Goal: Task Accomplishment & Management: Manage account settings

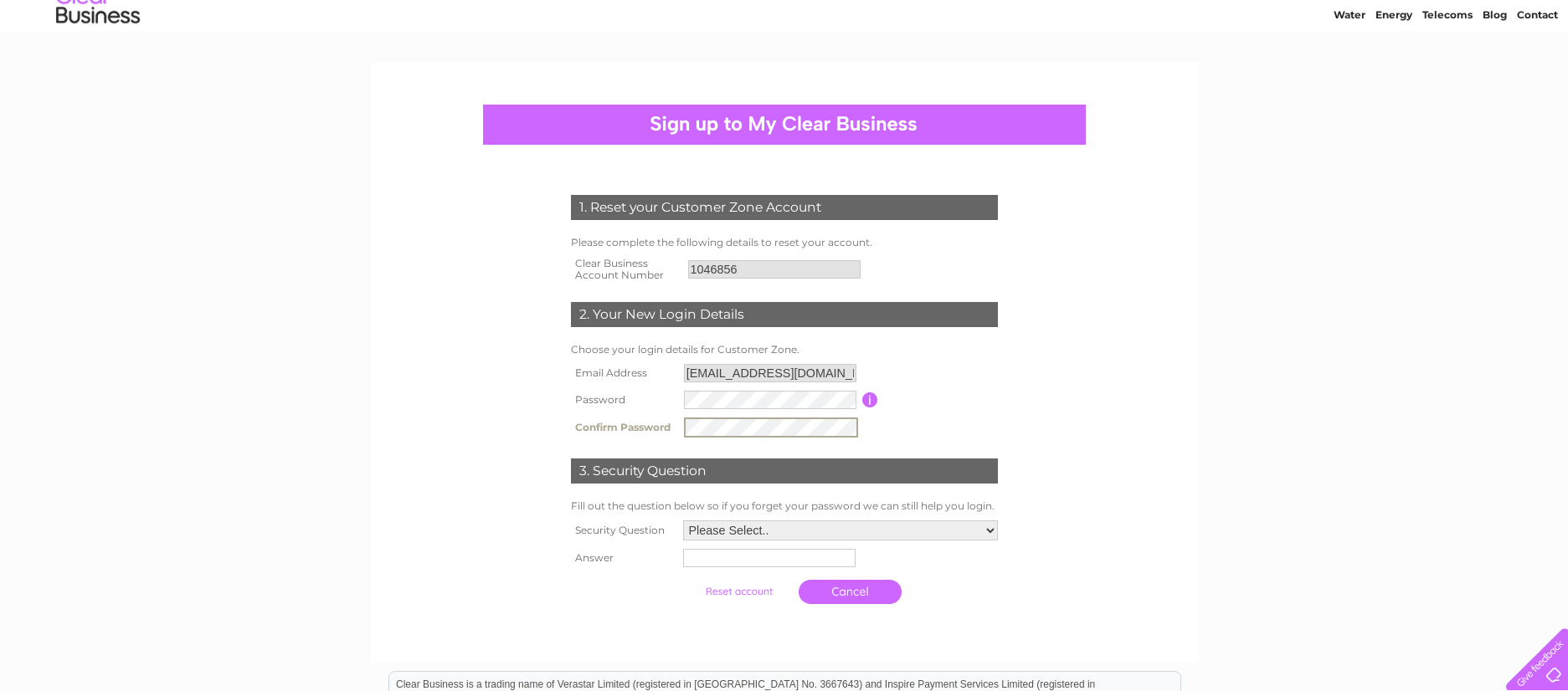
scroll to position [70, 0]
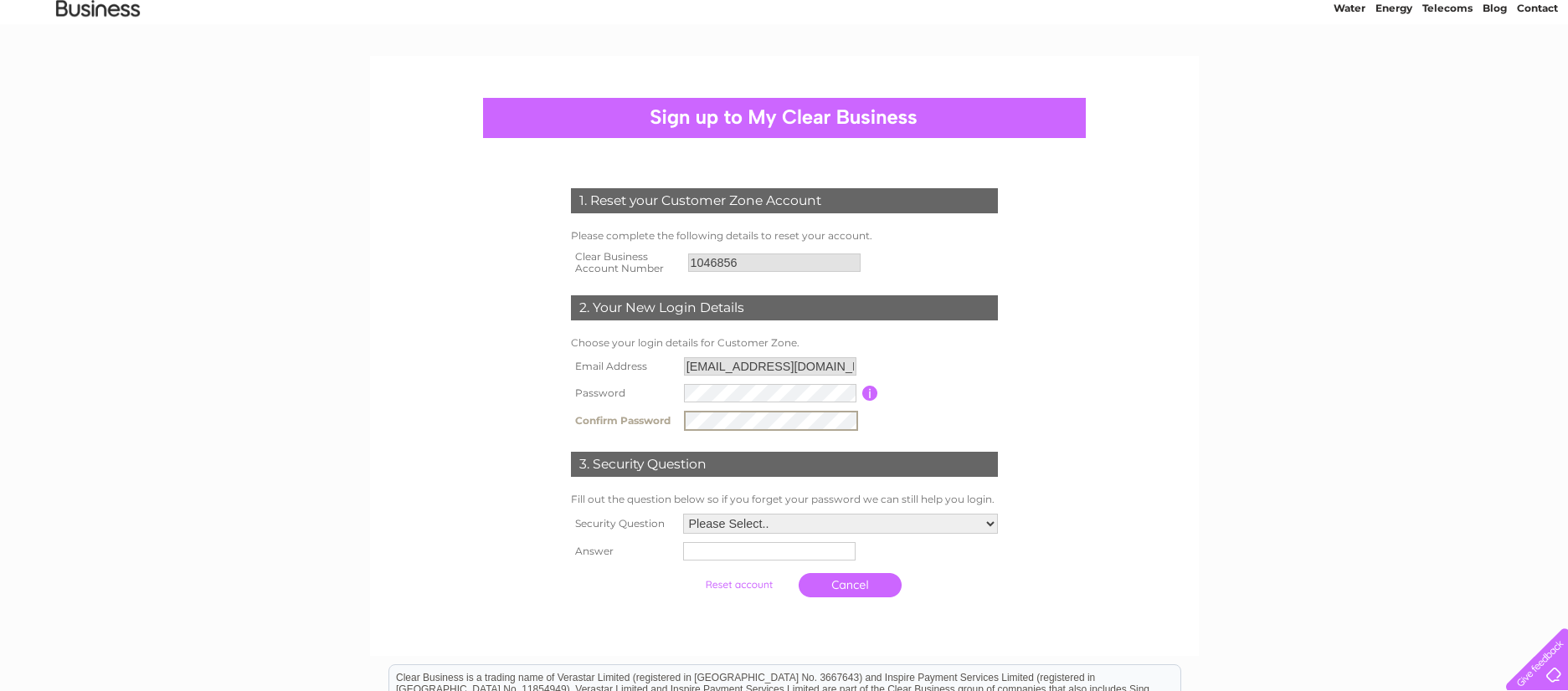
click at [989, 524] on select "Please Select.. In what town or city was your first job? In what town or city d…" at bounding box center [840, 524] width 315 height 20
select select "1"
drag, startPoint x: 813, startPoint y: 553, endPoint x: 919, endPoint y: 551, distance: 106.0
click at [839, 552] on input "text" at bounding box center [769, 551] width 174 height 20
type input "leeds"
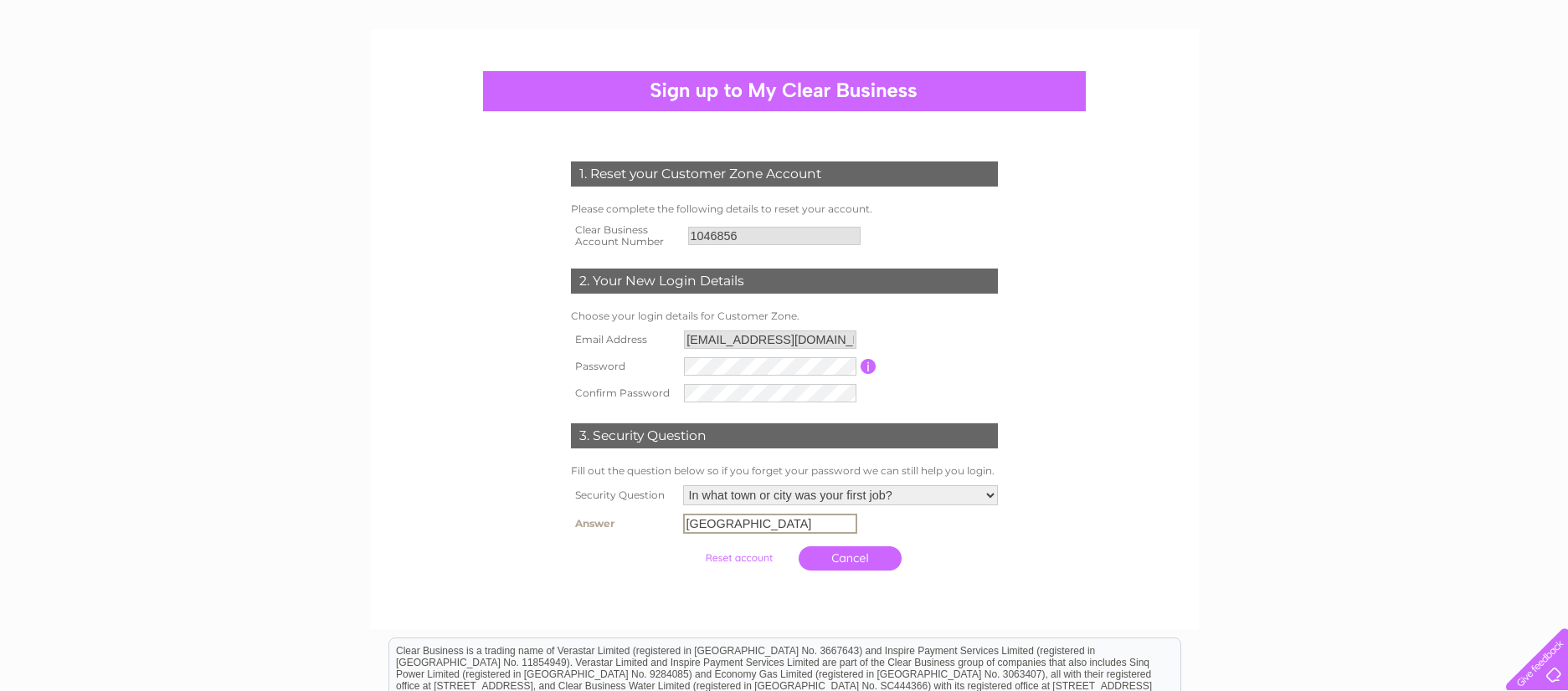
scroll to position [98, 0]
click at [749, 559] on input "submit" at bounding box center [739, 555] width 103 height 23
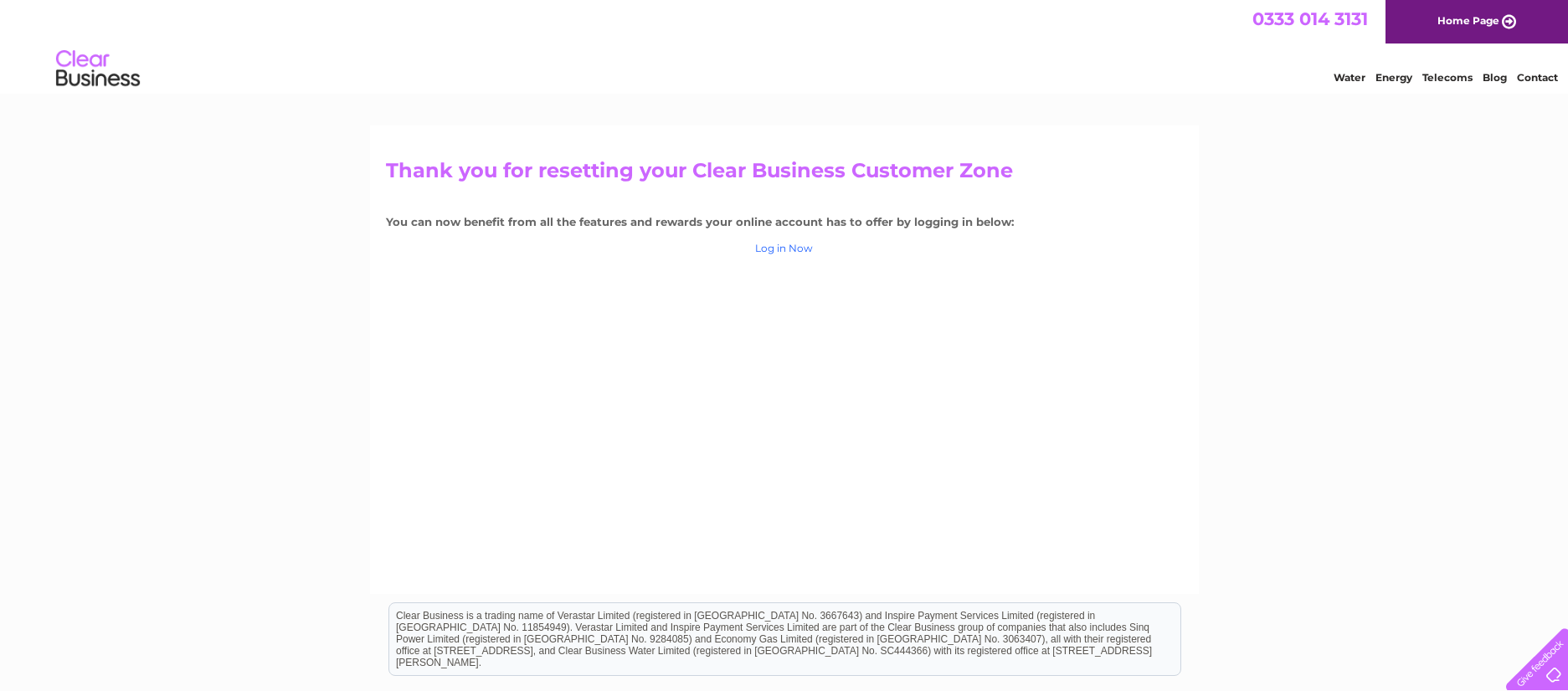
click at [802, 247] on link "Log in Now" at bounding box center [784, 248] width 58 height 13
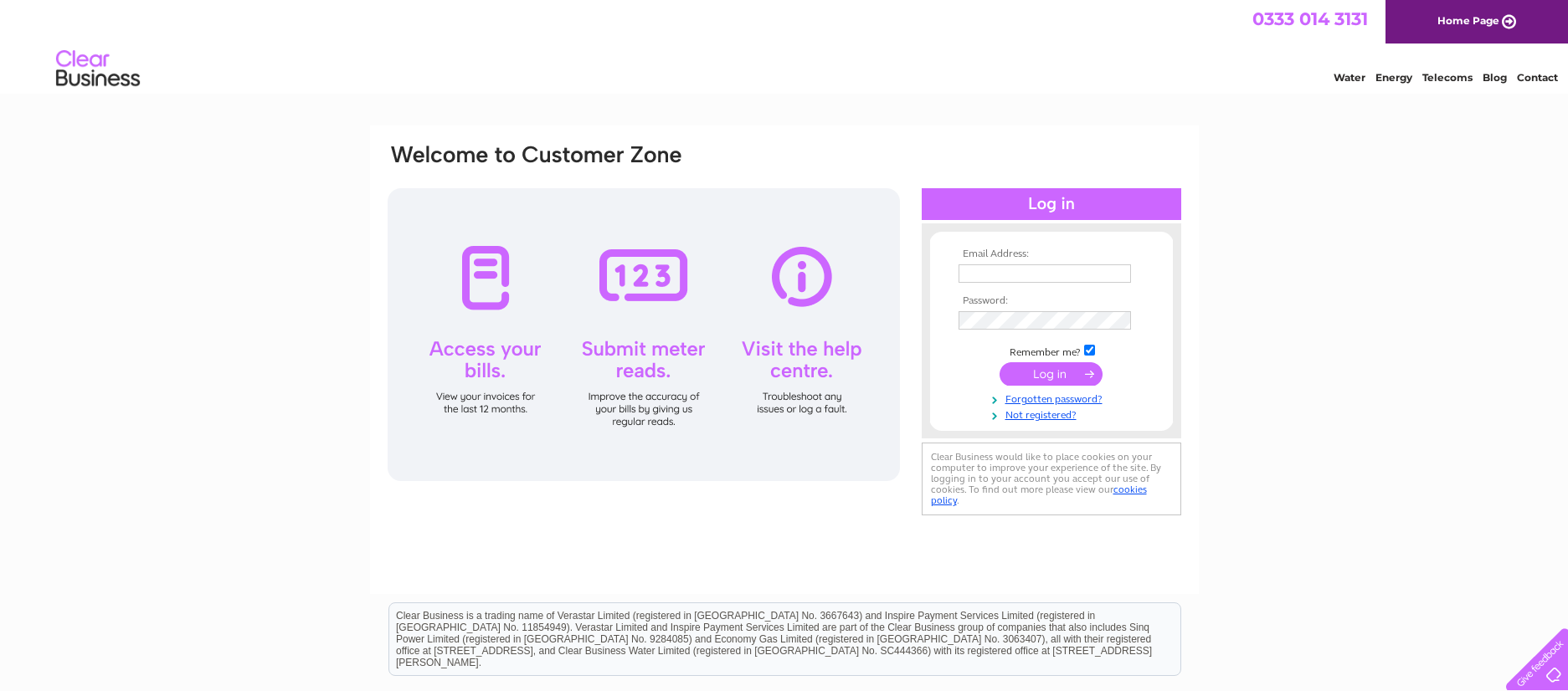
click at [1054, 271] on input "text" at bounding box center [1044, 273] width 172 height 18
type input "info@allotmentstore.com"
click at [1052, 378] on input "submit" at bounding box center [1051, 375] width 103 height 23
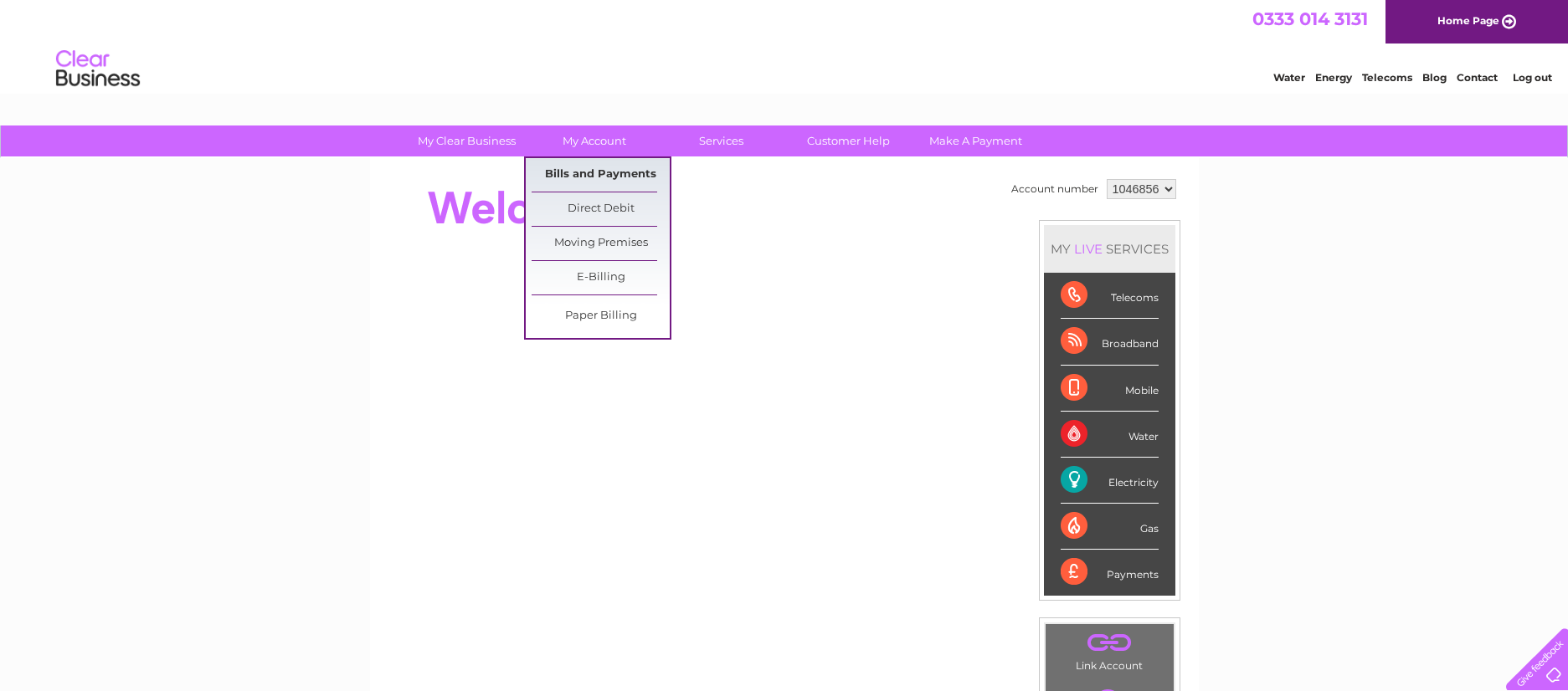
click at [612, 176] on link "Bills and Payments" at bounding box center [601, 175] width 138 height 33
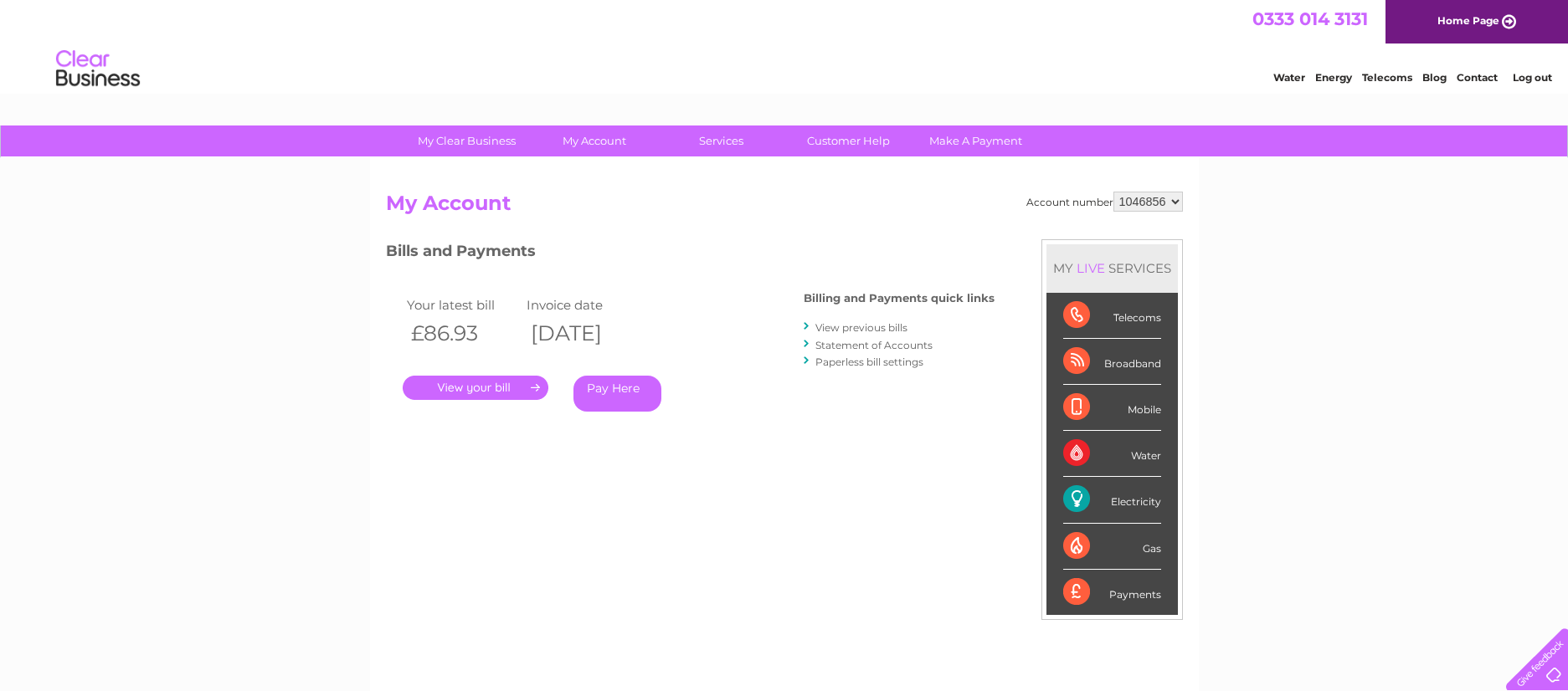
click at [536, 387] on link "." at bounding box center [476, 387] width 145 height 24
click at [871, 328] on link "View previous bills" at bounding box center [861, 328] width 92 height 13
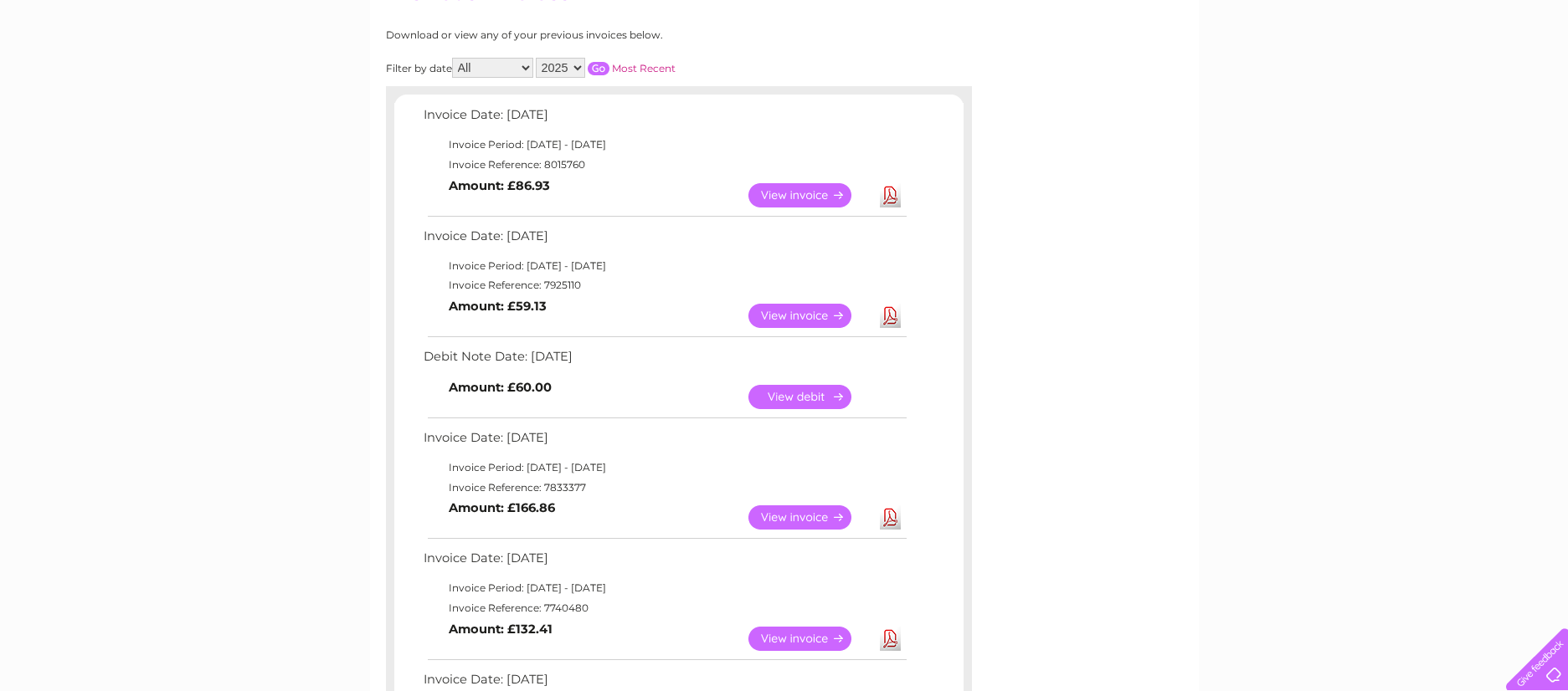
scroll to position [209, 0]
click at [791, 314] on link "View" at bounding box center [810, 317] width 123 height 24
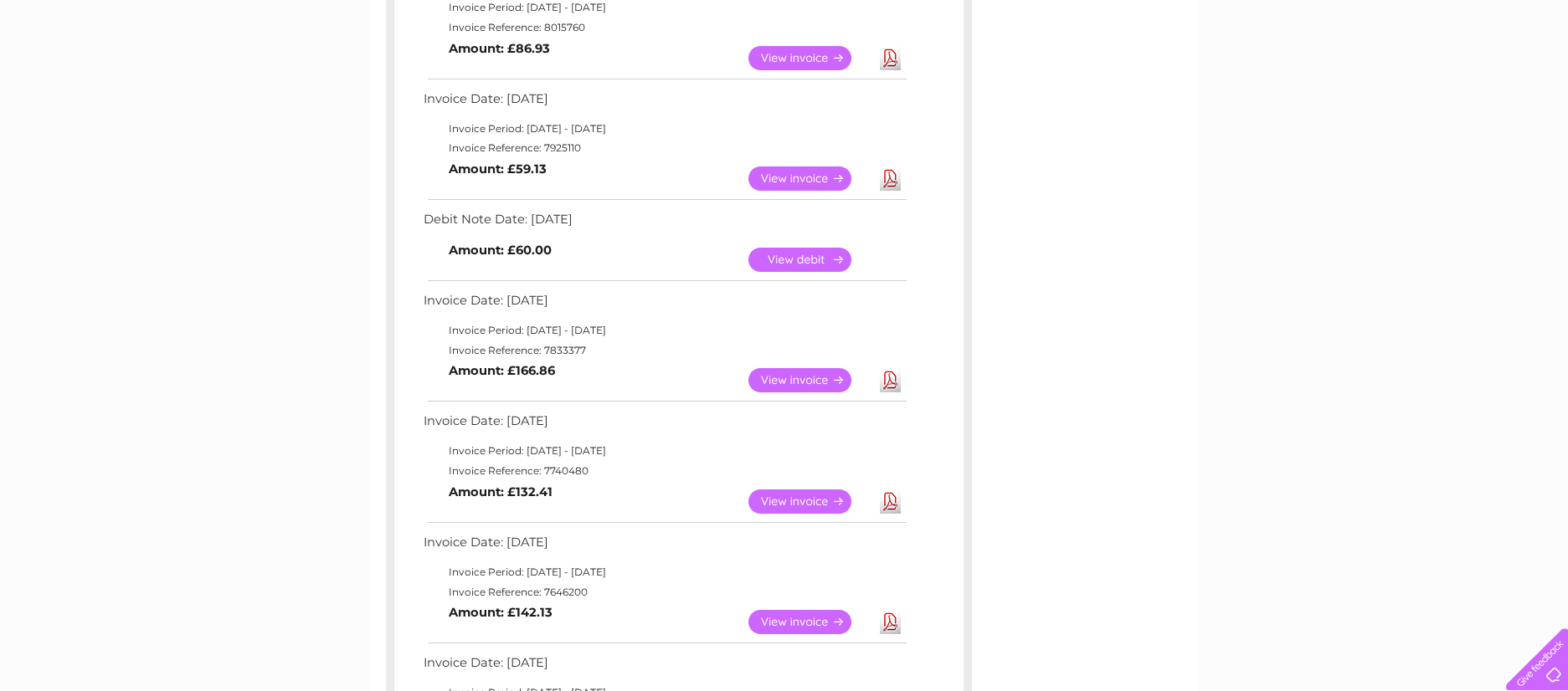
scroll to position [382, 0]
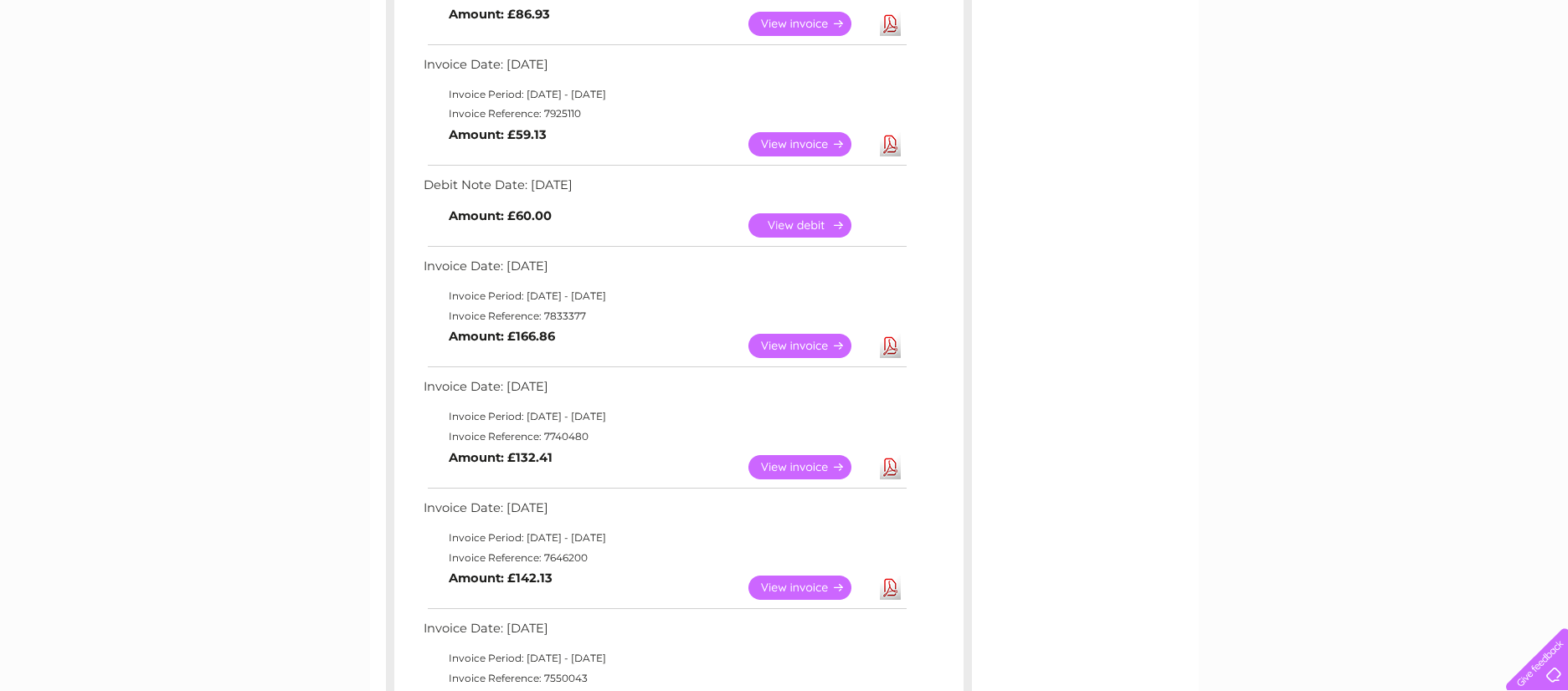
click at [778, 223] on link "View" at bounding box center [810, 225] width 123 height 24
click at [765, 348] on link "View" at bounding box center [810, 346] width 123 height 24
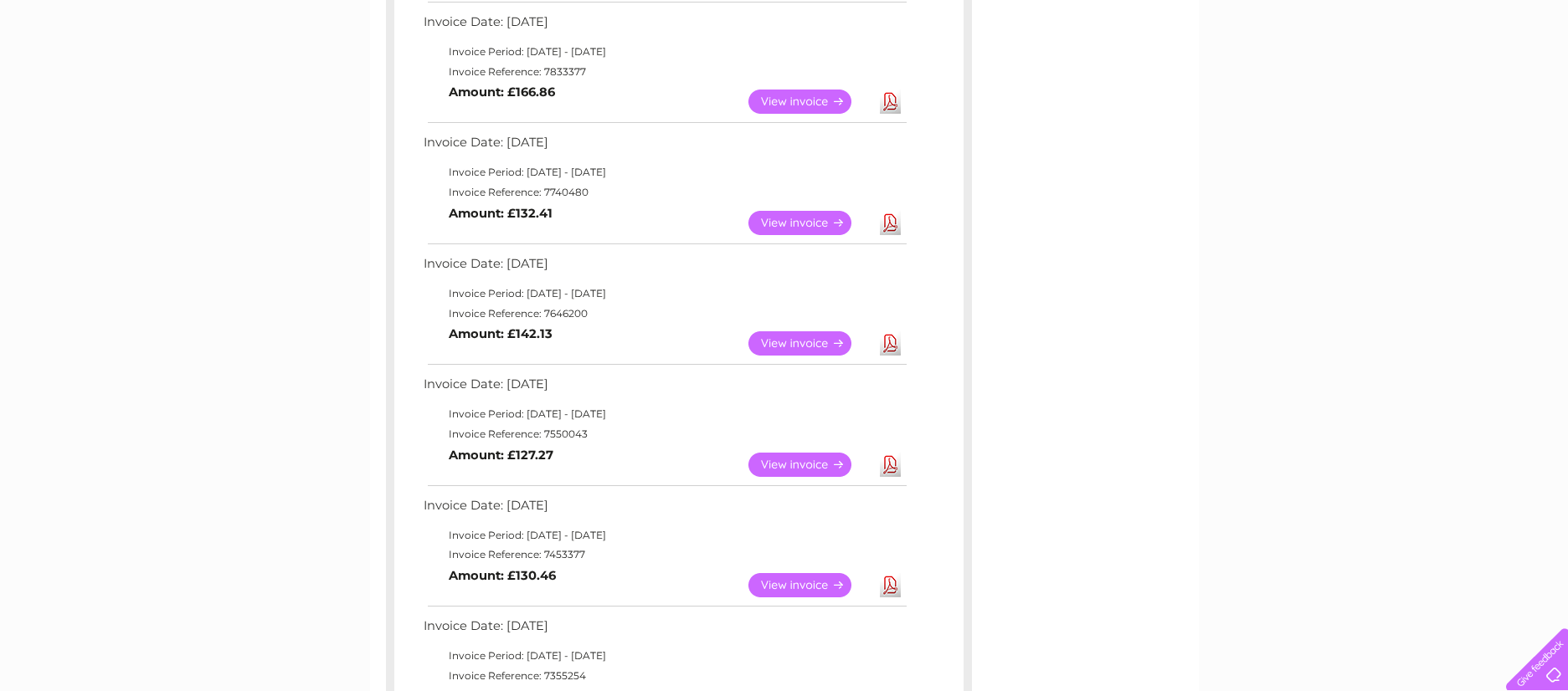
scroll to position [637, 0]
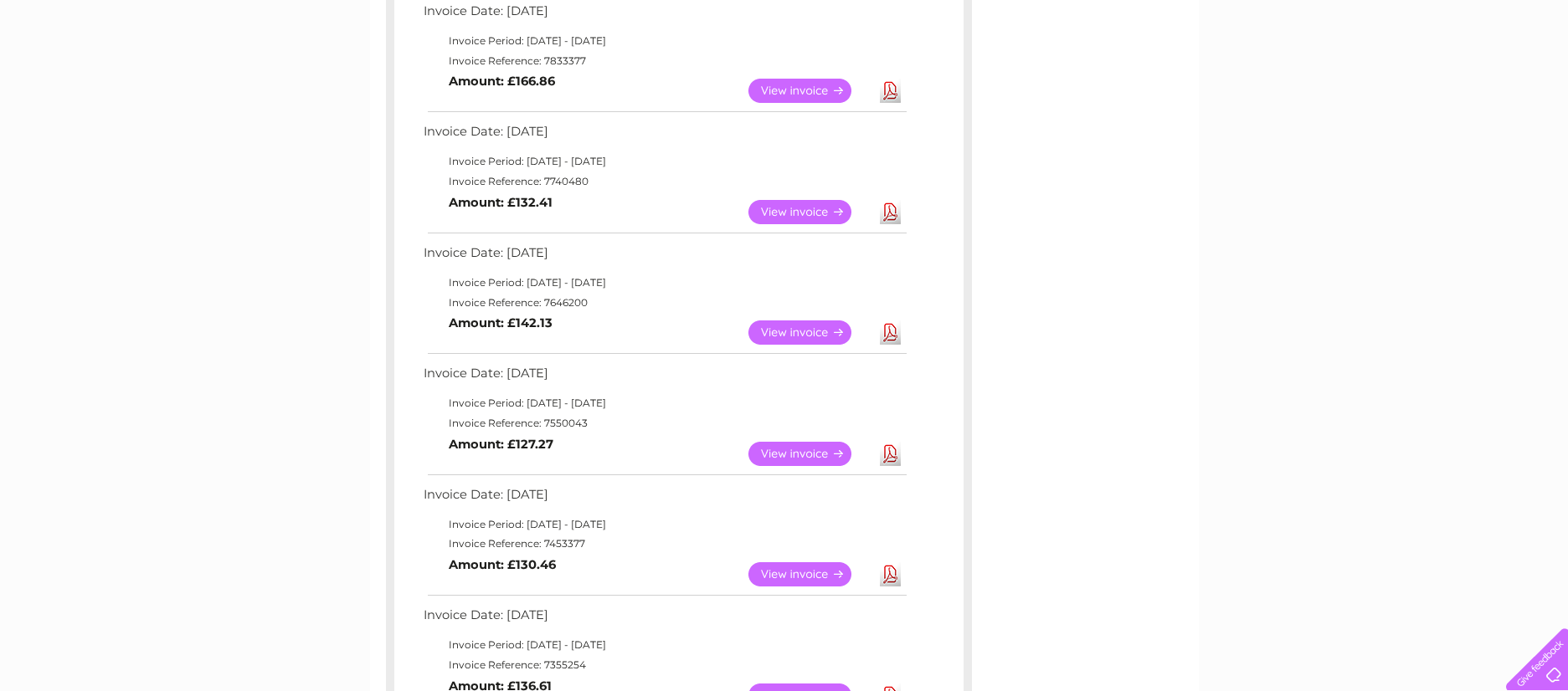
click at [780, 220] on link "View" at bounding box center [810, 212] width 123 height 24
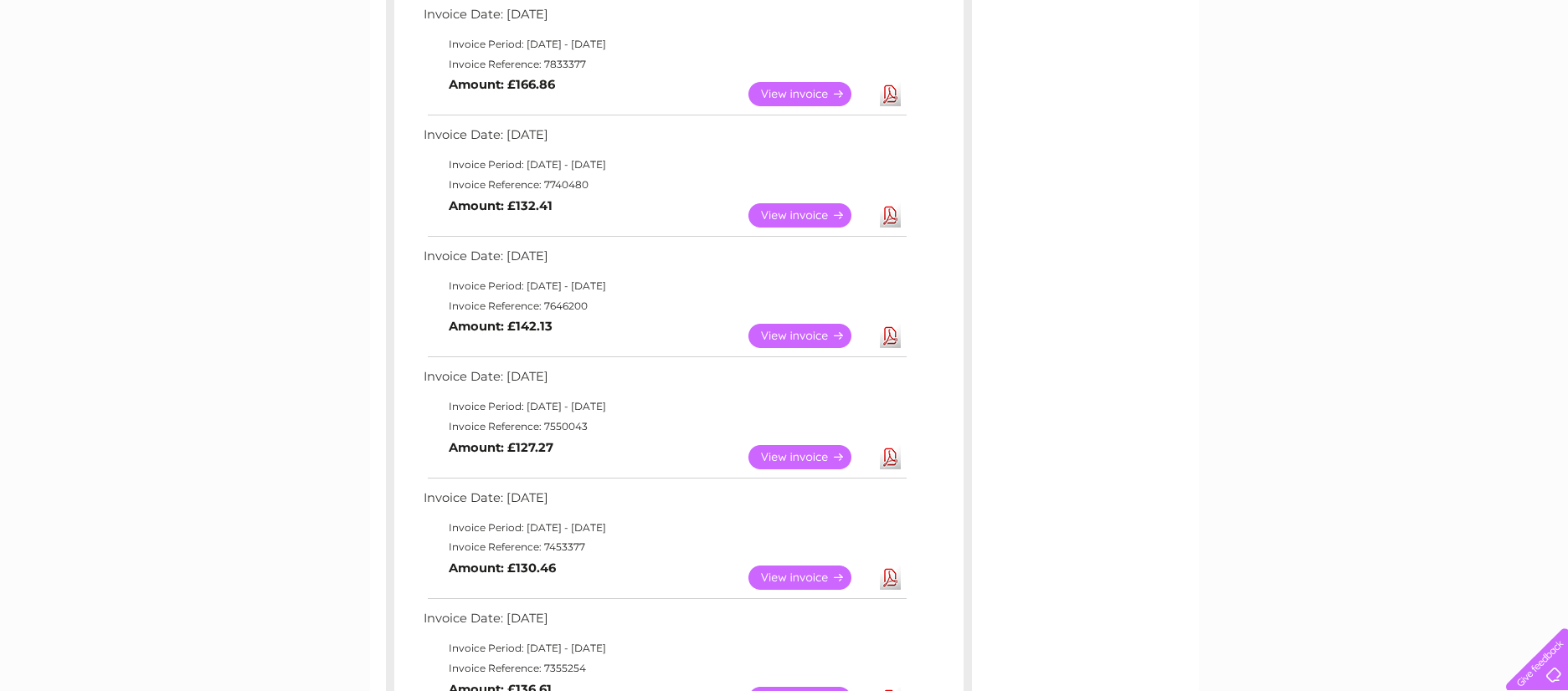
click at [756, 461] on link "View" at bounding box center [810, 457] width 123 height 24
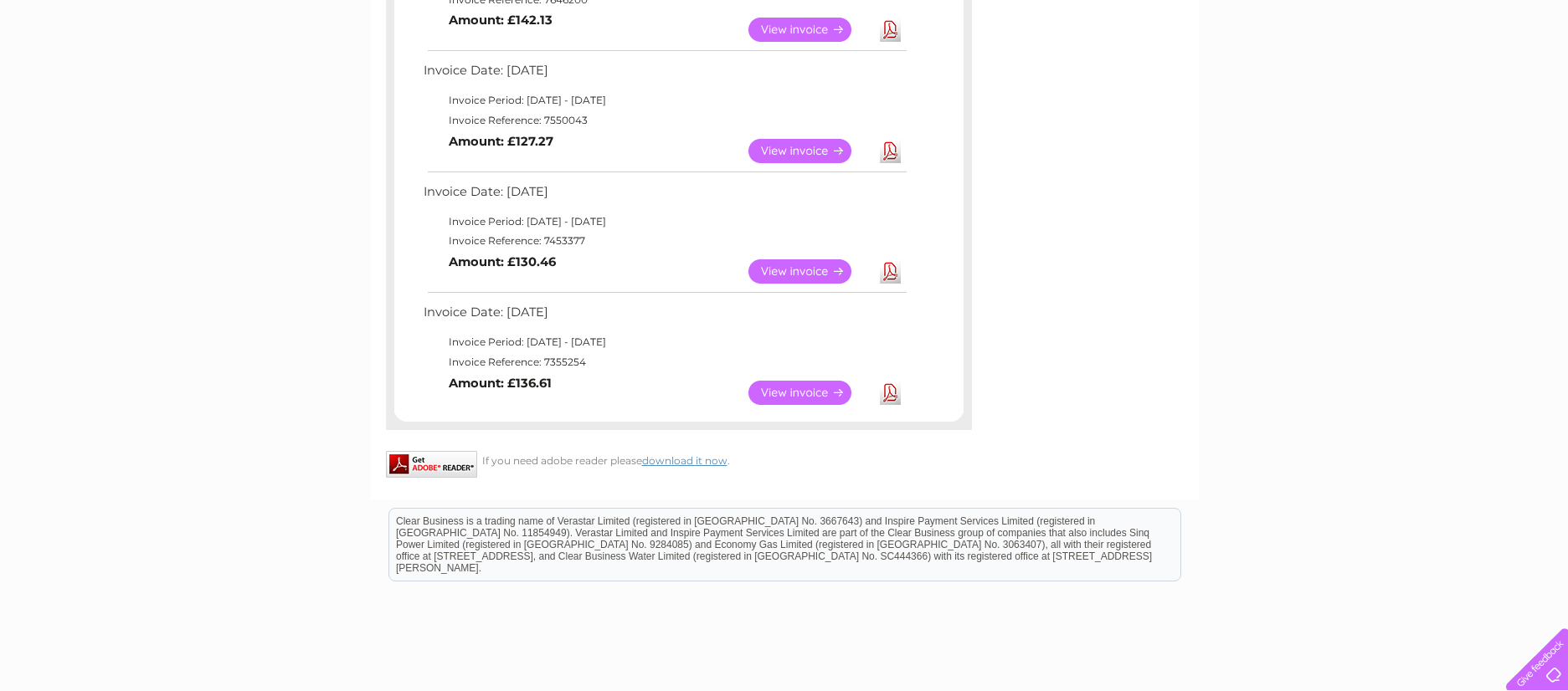
scroll to position [943, 0]
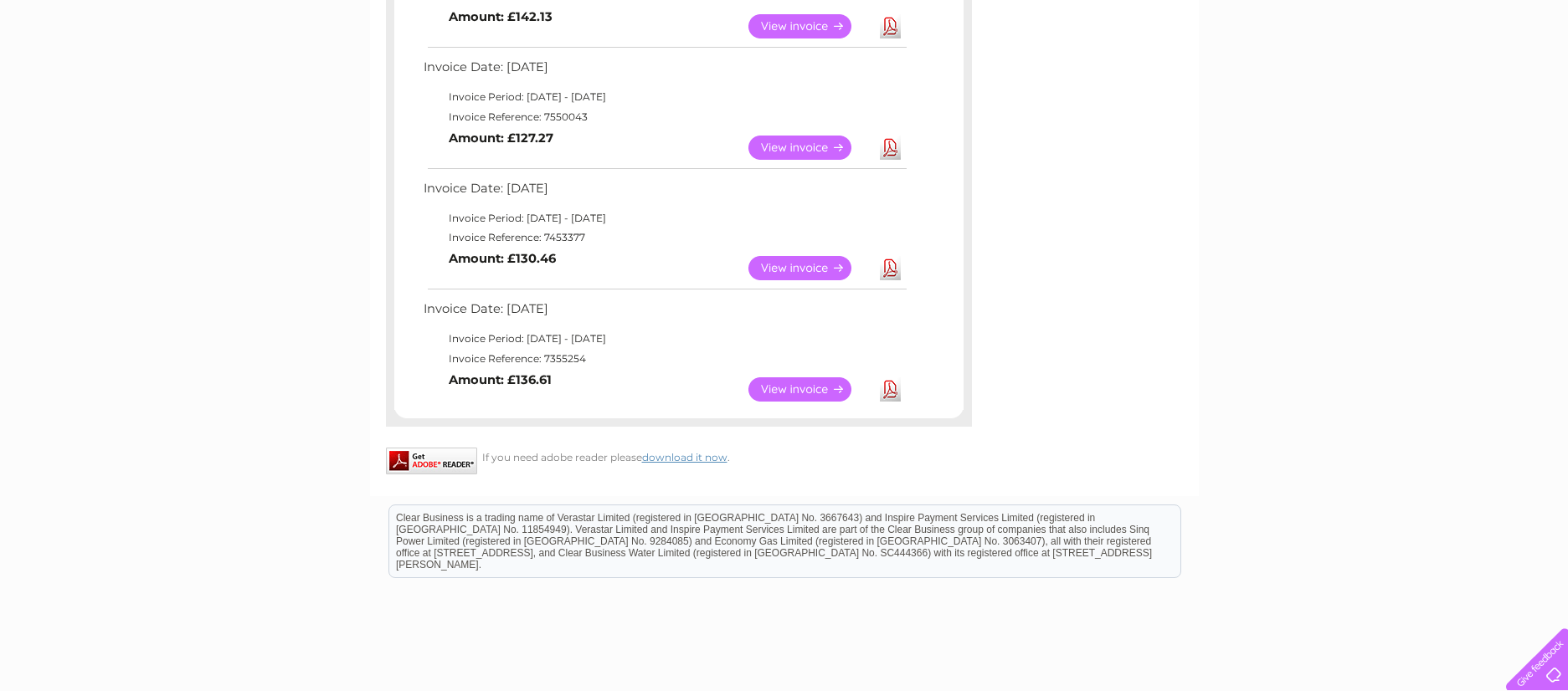
click at [791, 264] on link "View" at bounding box center [810, 268] width 123 height 24
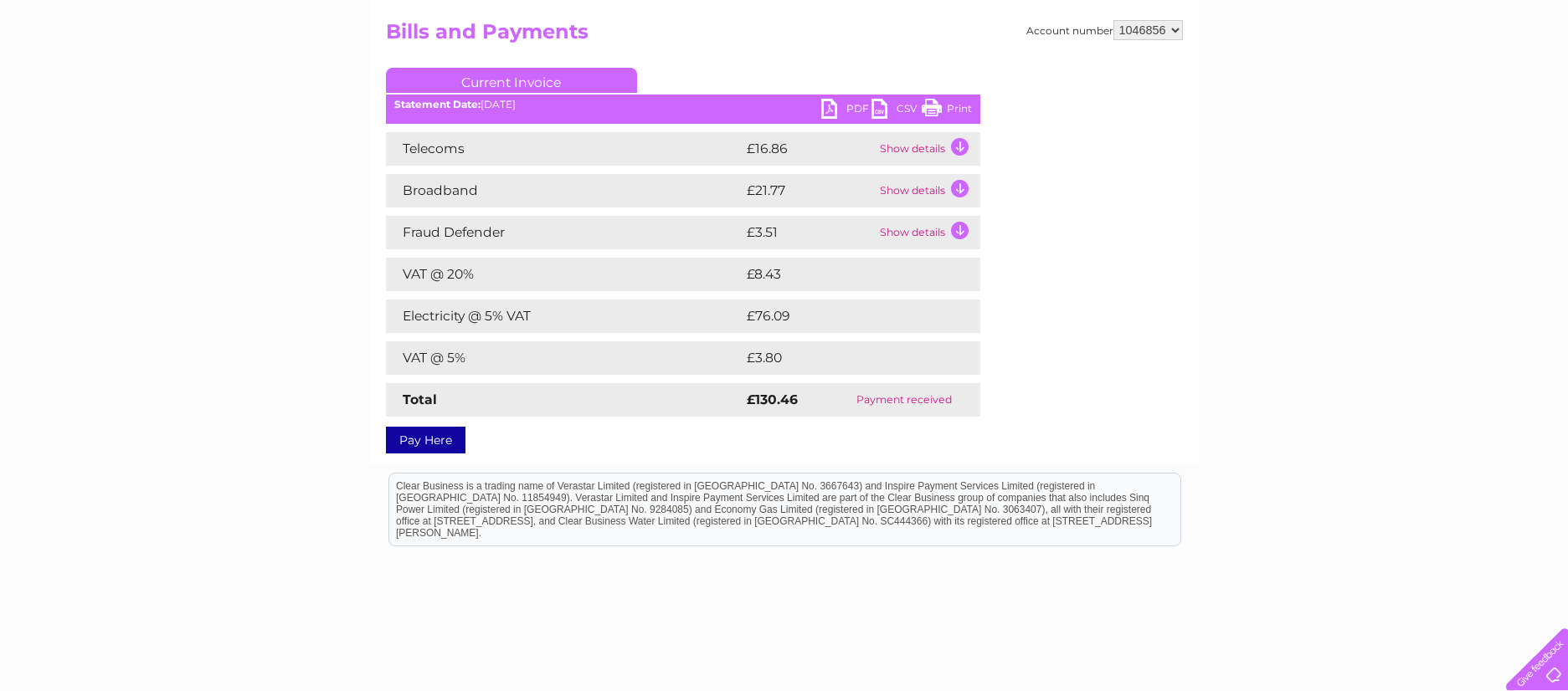
scroll to position [99, 0]
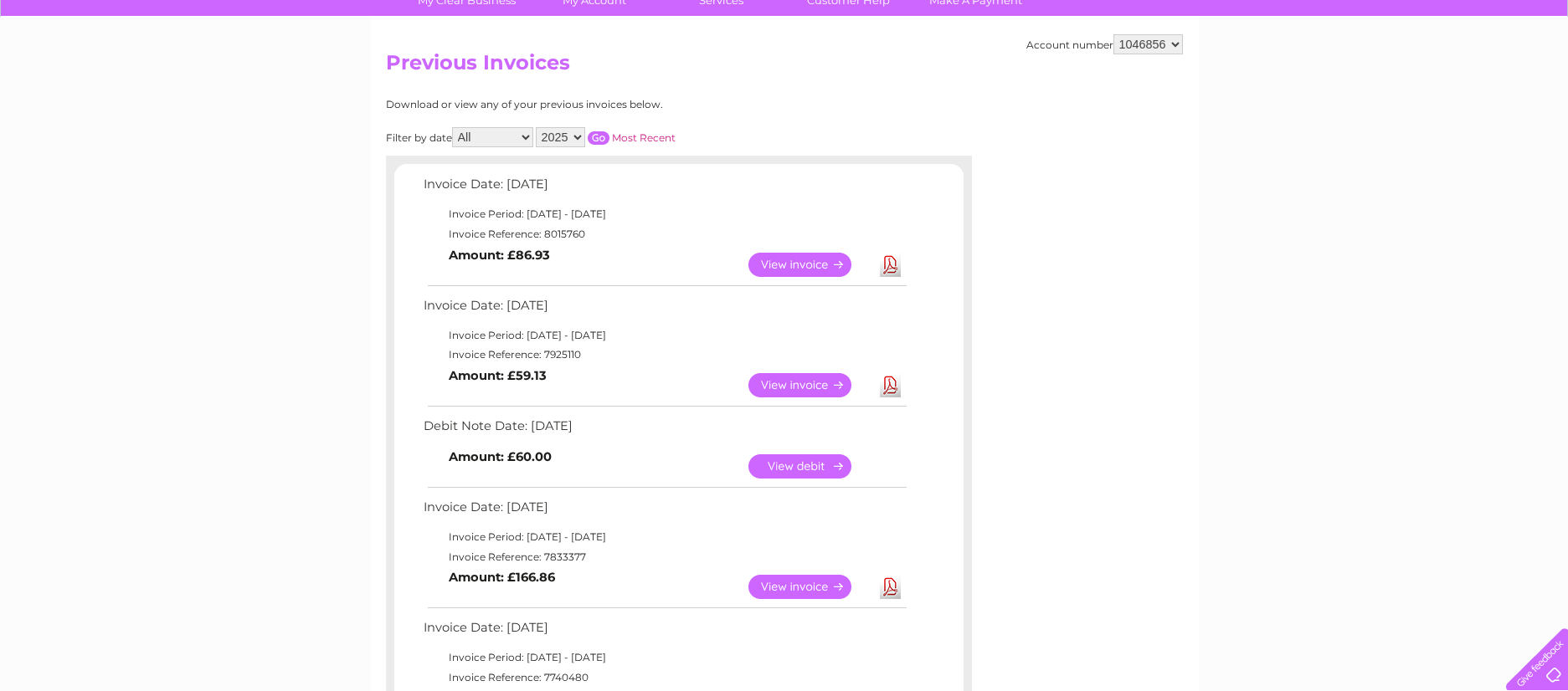
scroll to position [144, 0]
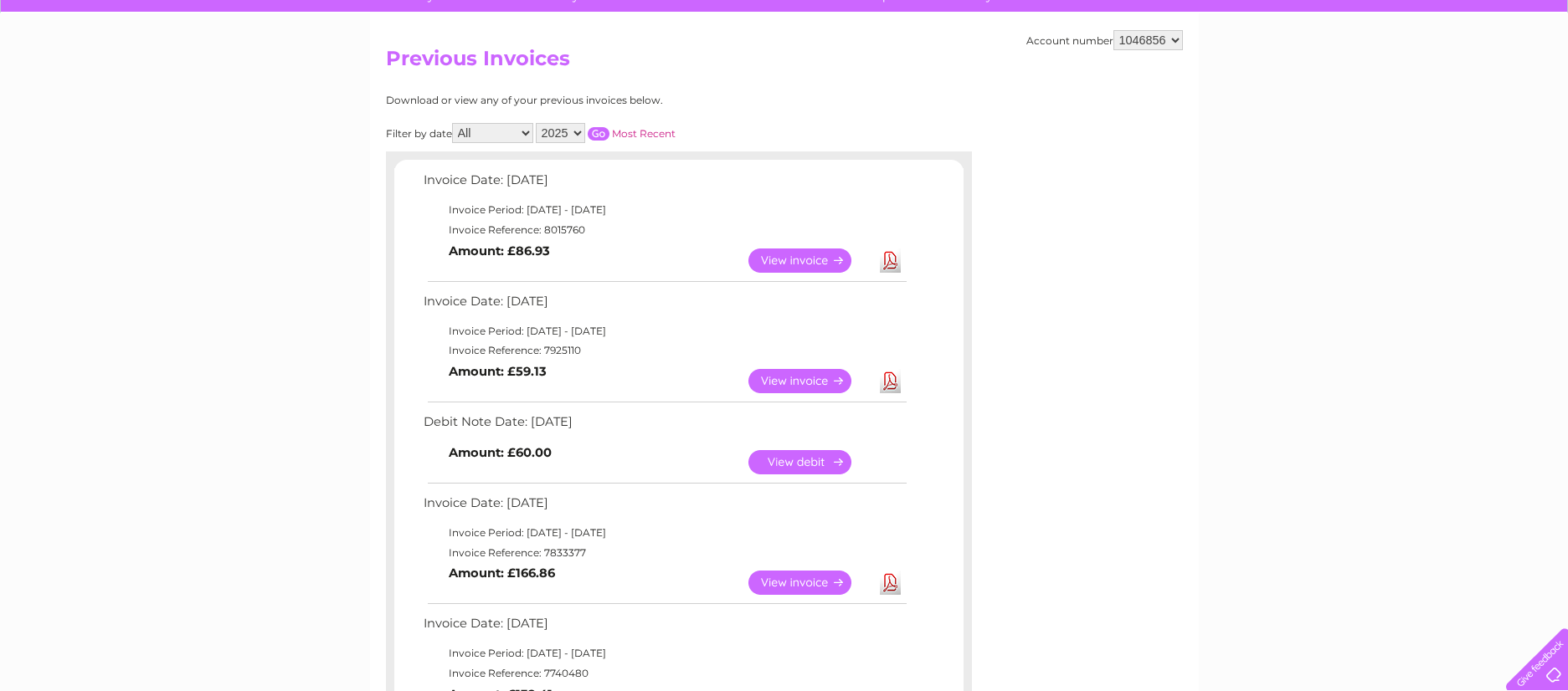
click at [790, 265] on link "View" at bounding box center [810, 260] width 123 height 24
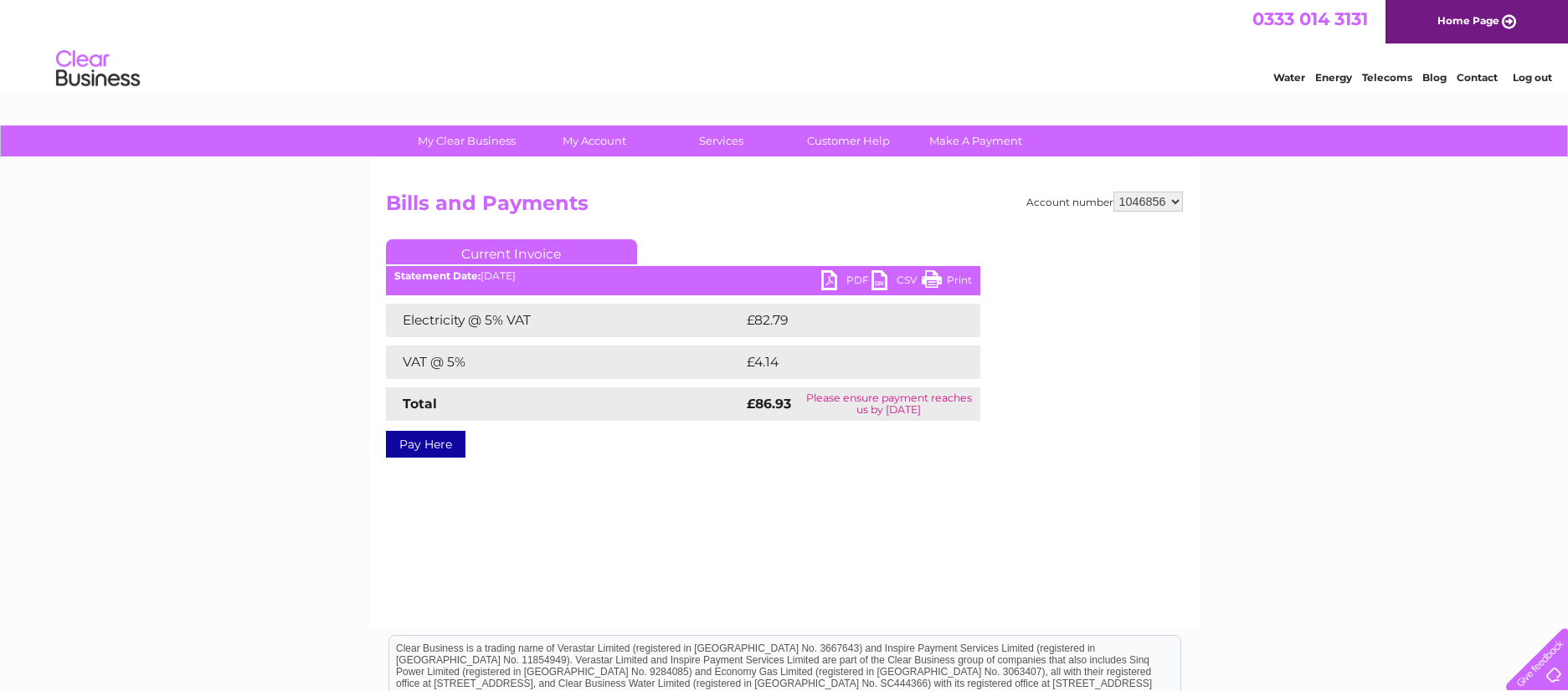
click at [440, 443] on link "Pay Here" at bounding box center [425, 443] width 79 height 27
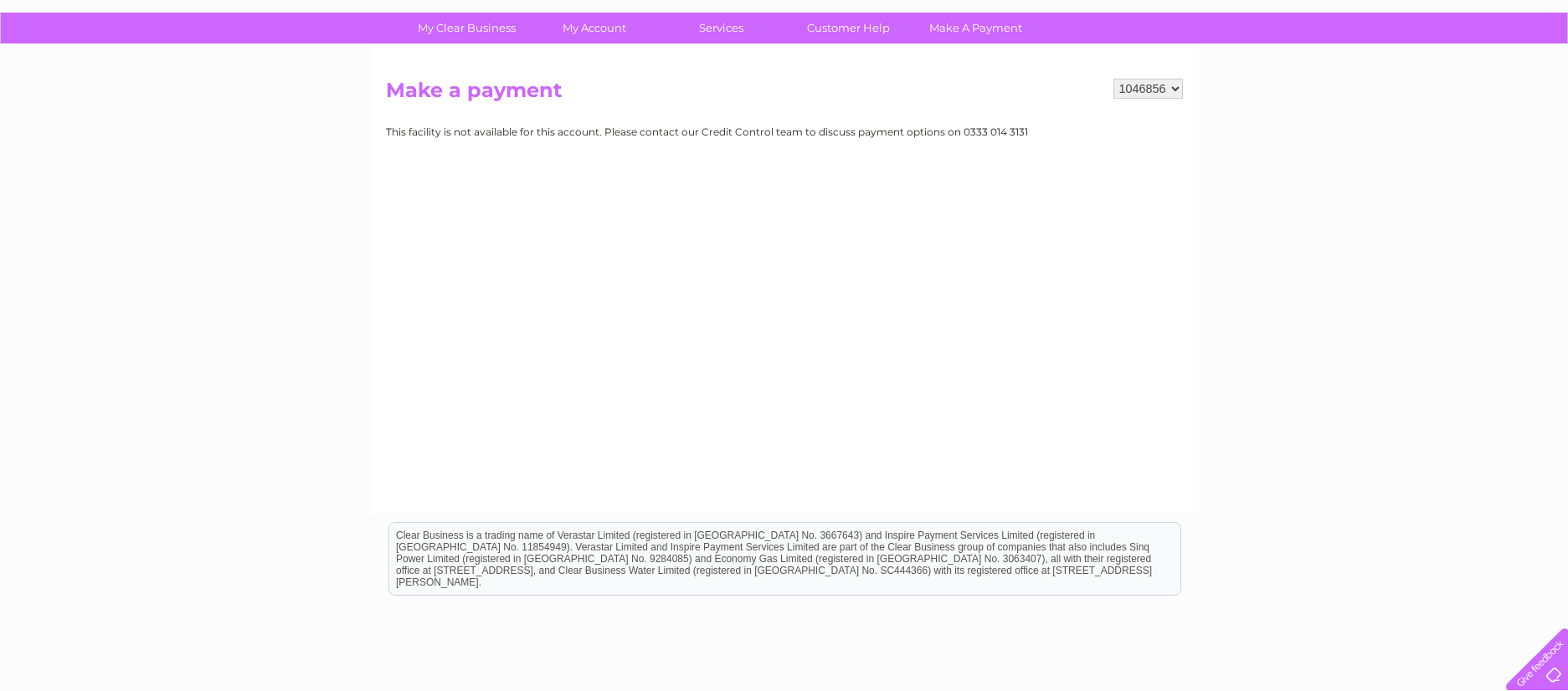
scroll to position [107, 0]
